Goal: Transaction & Acquisition: Purchase product/service

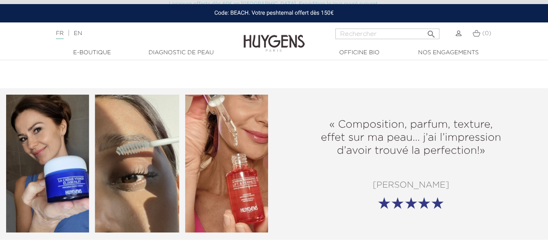
scroll to position [938, 0]
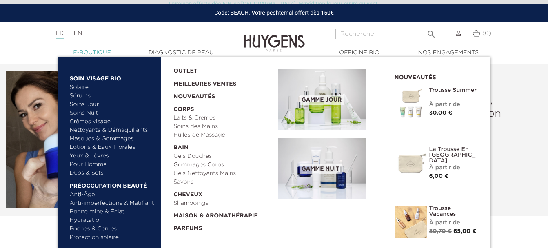
click at [98, 53] on link "  E-Boutique" at bounding box center [92, 53] width 82 height 9
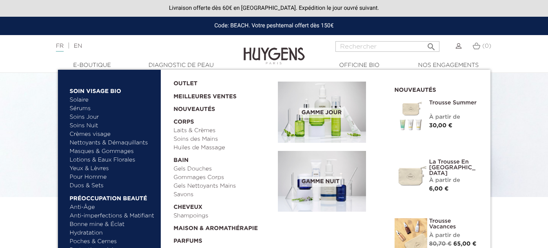
click at [88, 133] on link "Crèmes visage" at bounding box center [112, 134] width 85 height 9
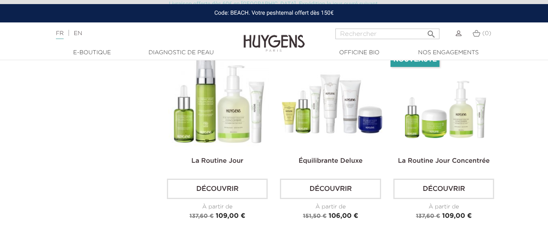
scroll to position [1346, 0]
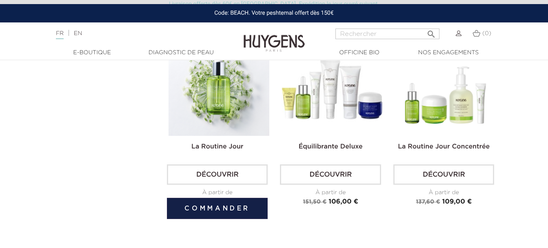
click at [219, 109] on img at bounding box center [218, 85] width 101 height 101
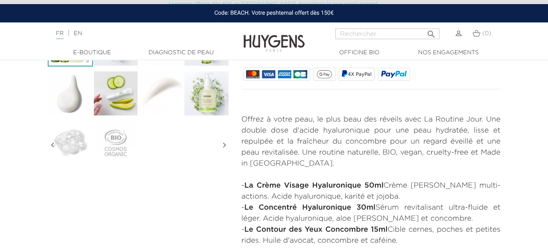
scroll to position [286, 0]
